Goal: Navigation & Orientation: Find specific page/section

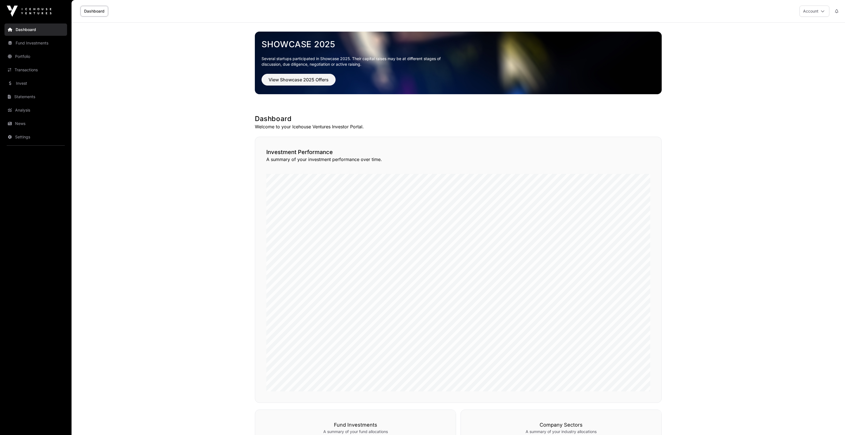
click at [422, 73] on main "Showcase 2025 Several startups participated in Showcase 2025. Their capital rai…" at bounding box center [459, 384] width 774 height 722
click at [422, 12] on div "Dashboard Account" at bounding box center [458, 11] width 767 height 22
click at [218, 95] on main "Showcase 2025 Several startups participated in Showcase 2025. Their capital rai…" at bounding box center [459, 384] width 774 height 722
click at [21, 42] on link "Fund Investments" at bounding box center [35, 43] width 63 height 12
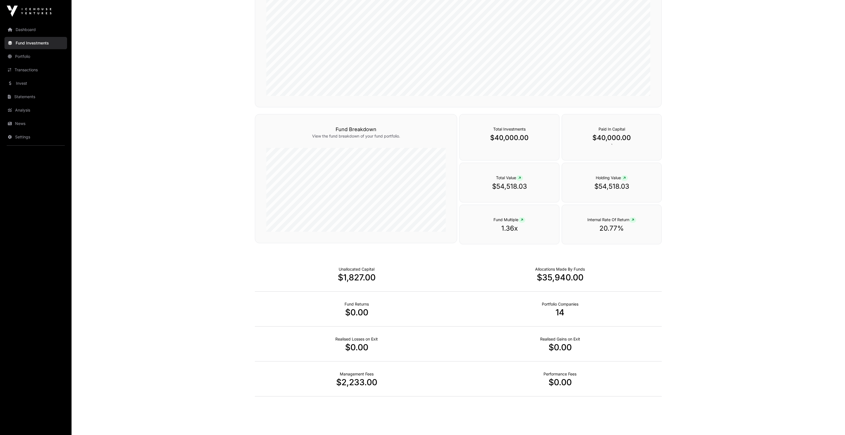
scroll to position [221, 0]
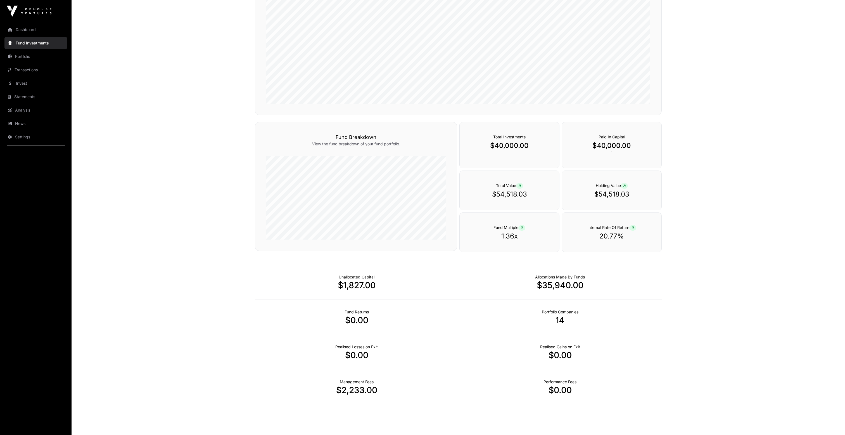
click at [24, 58] on link "Portfolio" at bounding box center [35, 56] width 63 height 12
click at [33, 71] on link "Transactions" at bounding box center [35, 70] width 63 height 12
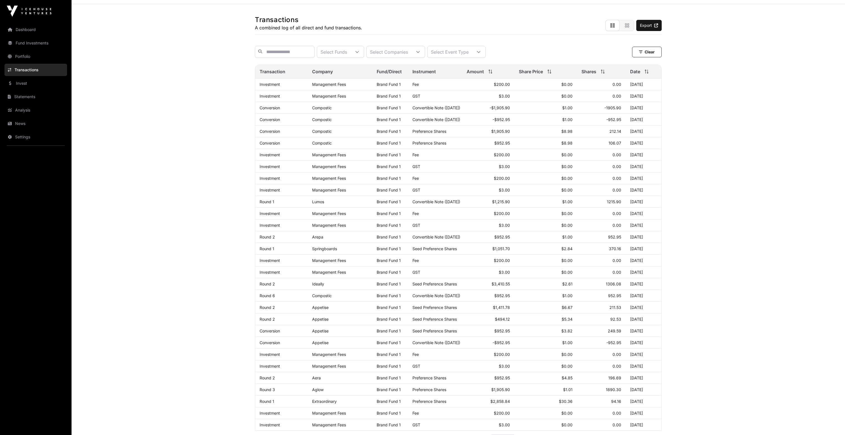
scroll to position [22, 0]
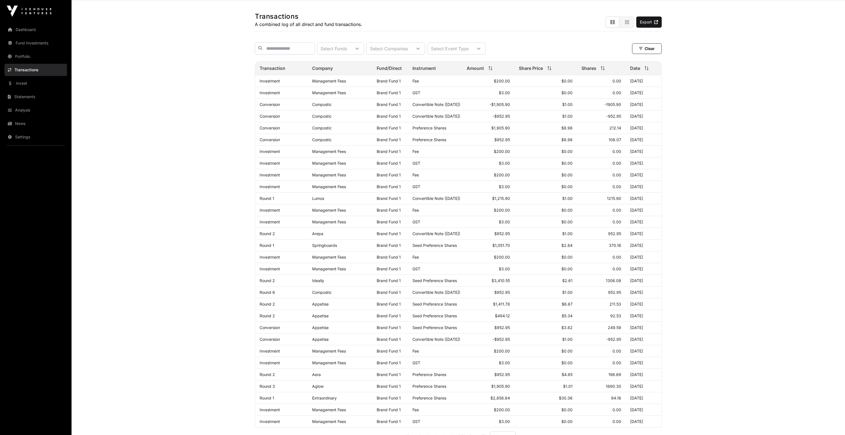
click at [17, 83] on link "Invest" at bounding box center [35, 83] width 63 height 12
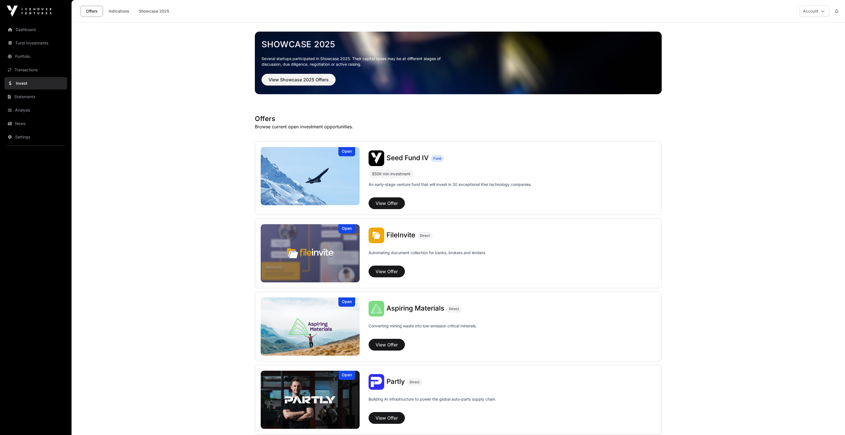
scroll to position [1, 0]
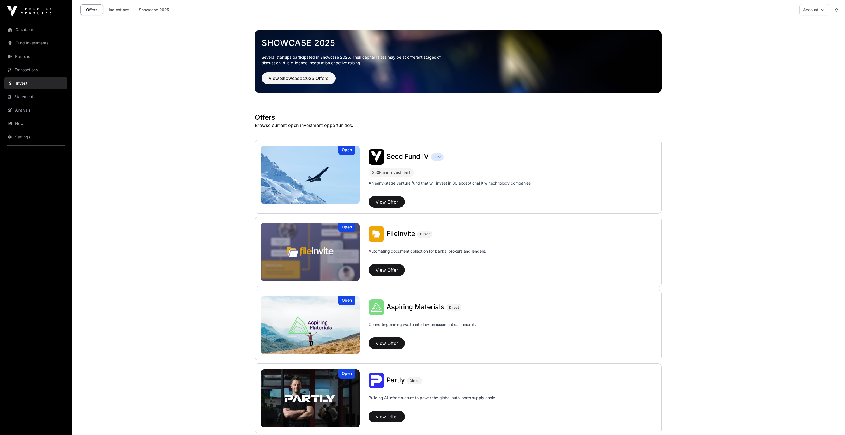
click at [123, 9] on link "Indications" at bounding box center [119, 9] width 28 height 11
click at [30, 96] on link "Statements" at bounding box center [35, 97] width 63 height 12
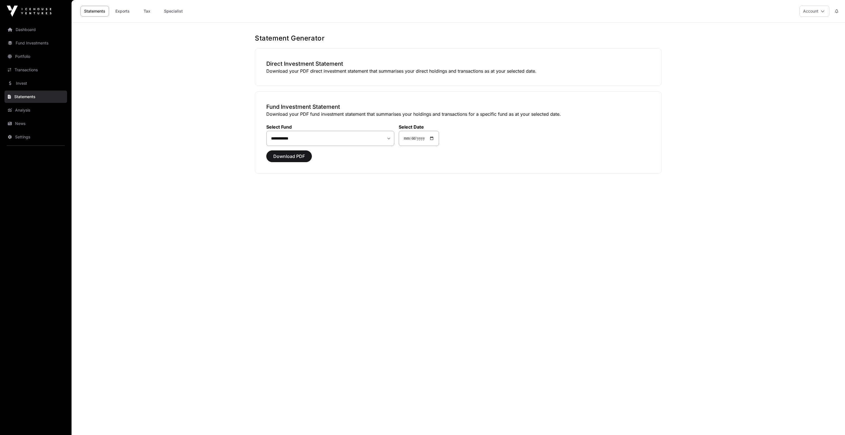
click at [31, 108] on link "Analysis" at bounding box center [35, 110] width 63 height 12
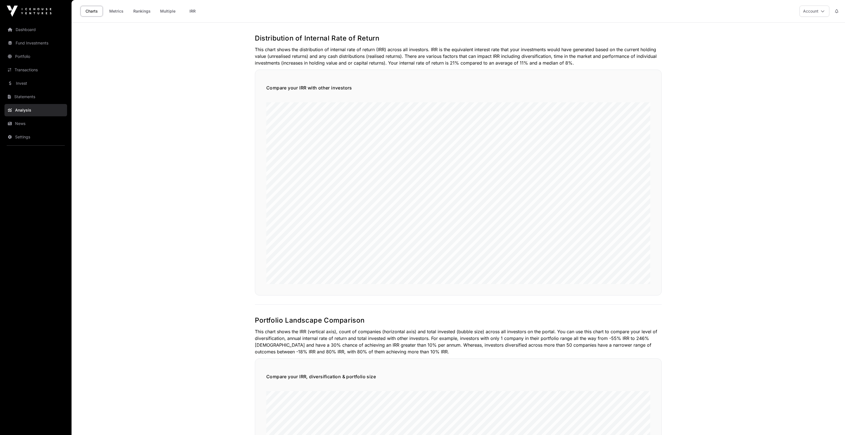
click at [31, 123] on link "News" at bounding box center [35, 123] width 63 height 12
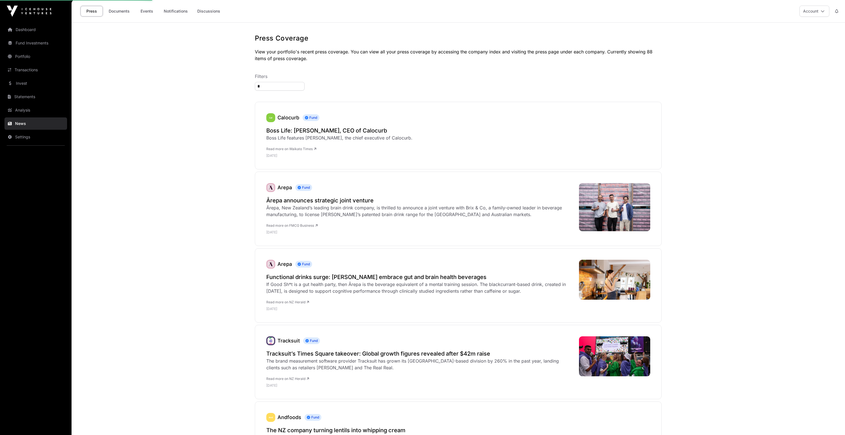
type input "*"
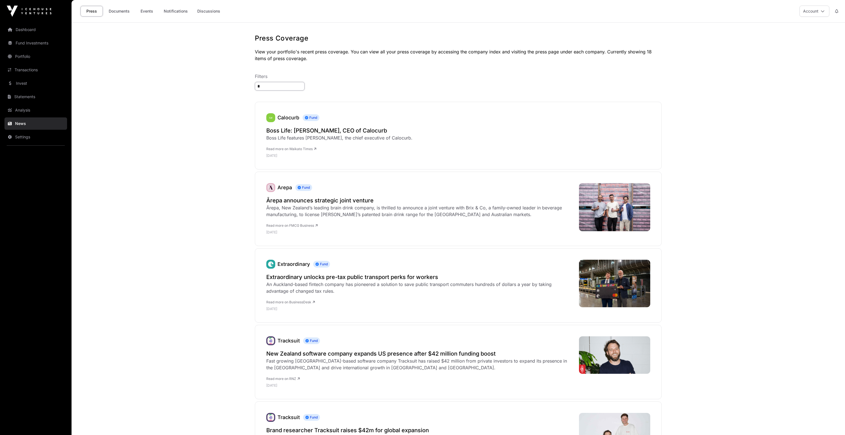
click at [267, 87] on input "*" at bounding box center [280, 86] width 50 height 9
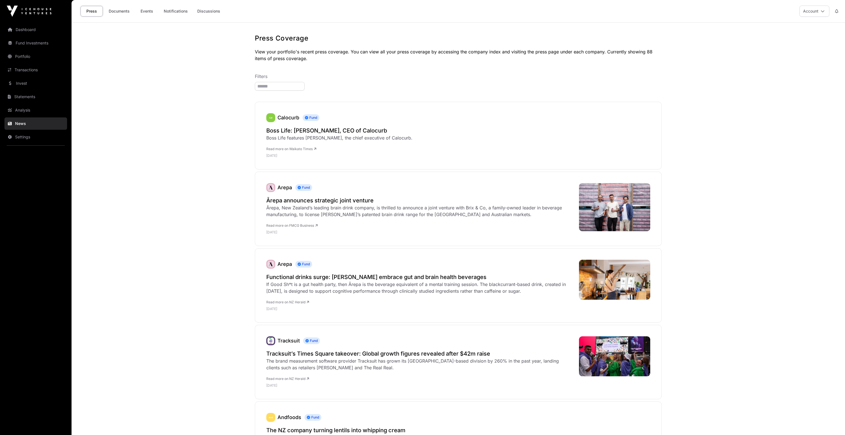
click at [34, 27] on link "Dashboard" at bounding box center [35, 29] width 63 height 12
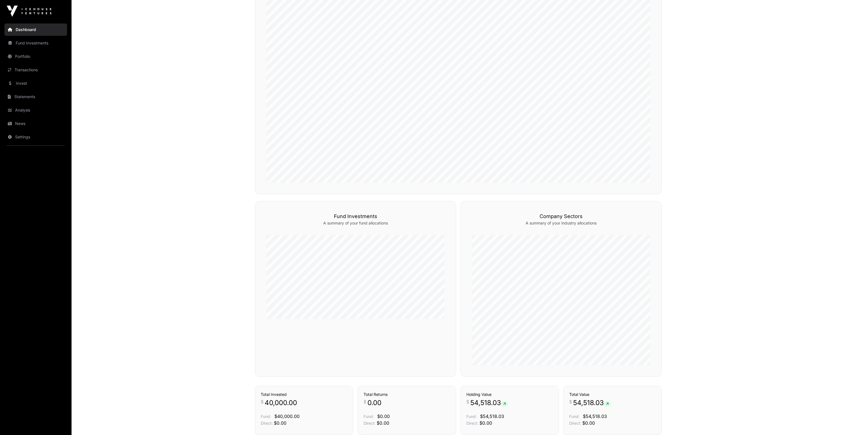
scroll to position [309, 0]
